Goal: Find specific fact: Find specific fact

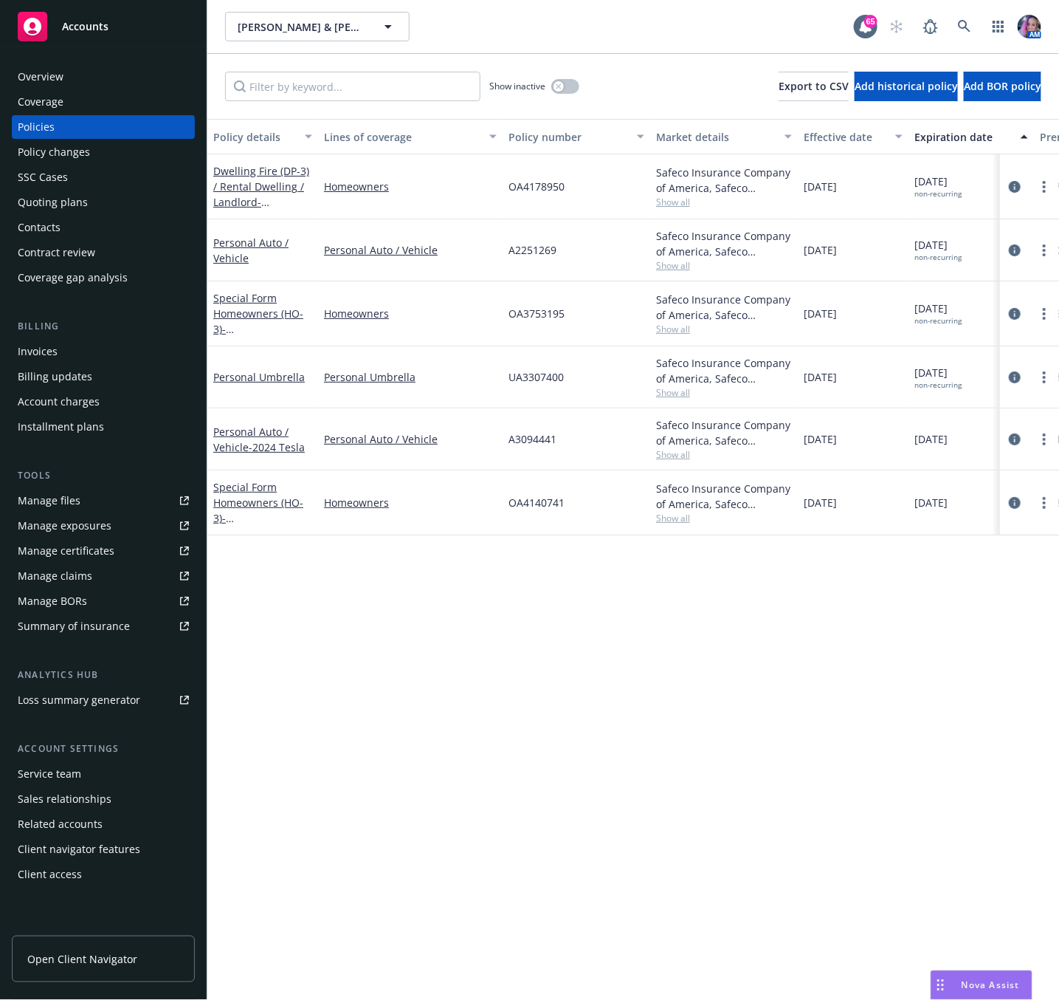
click at [521, 189] on span "OA4178950" at bounding box center [537, 187] width 56 height 16
copy span "OA4178950"
